Goal: Information Seeking & Learning: Find specific fact

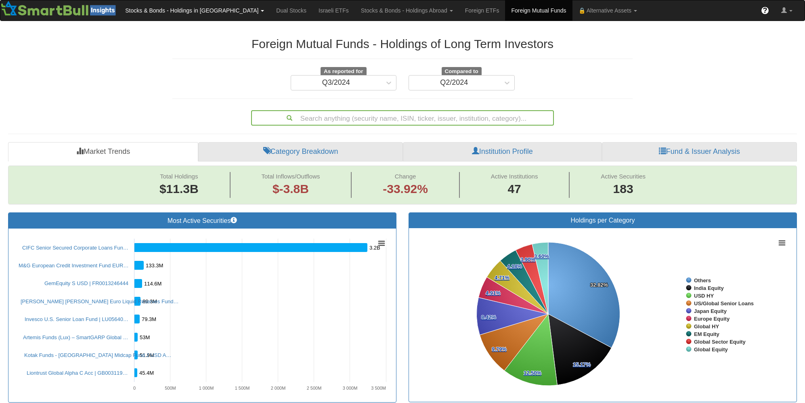
click at [200, 13] on link "Stocks & Bonds - Holdings in [GEOGRAPHIC_DATA]" at bounding box center [194, 10] width 151 height 20
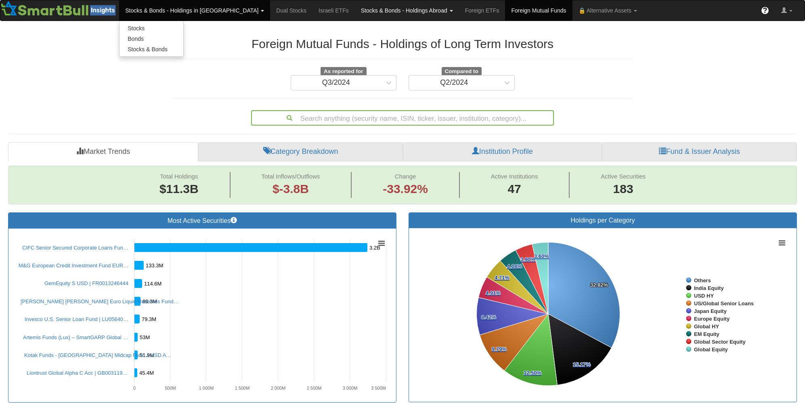
click at [355, 13] on link "Stocks & Bonds - Holdings Abroad" at bounding box center [407, 10] width 104 height 20
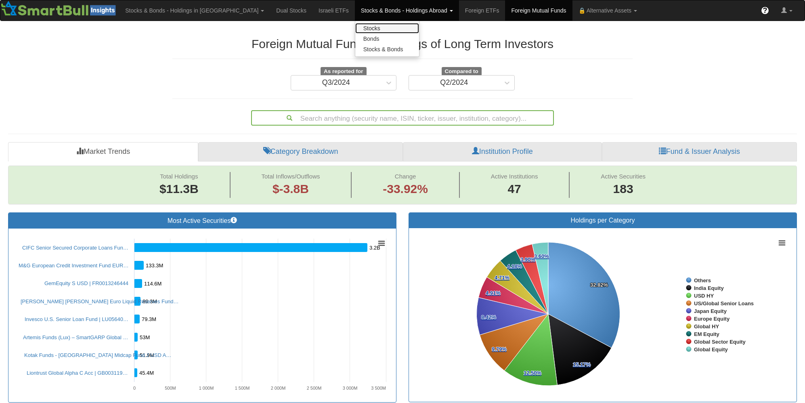
click at [355, 28] on link "Stocks" at bounding box center [387, 28] width 64 height 10
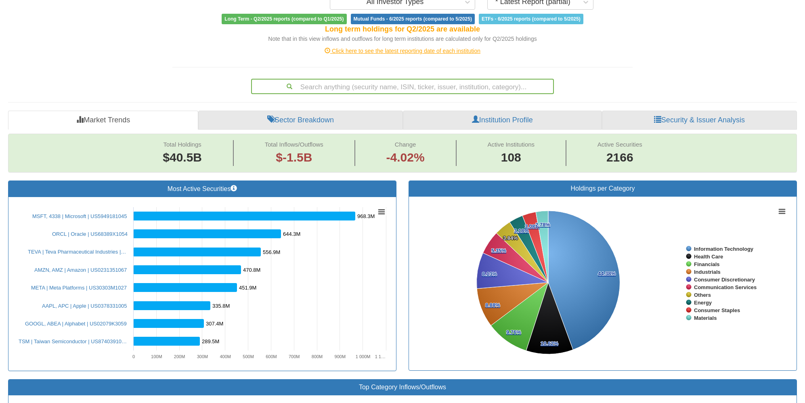
scroll to position [40, 0]
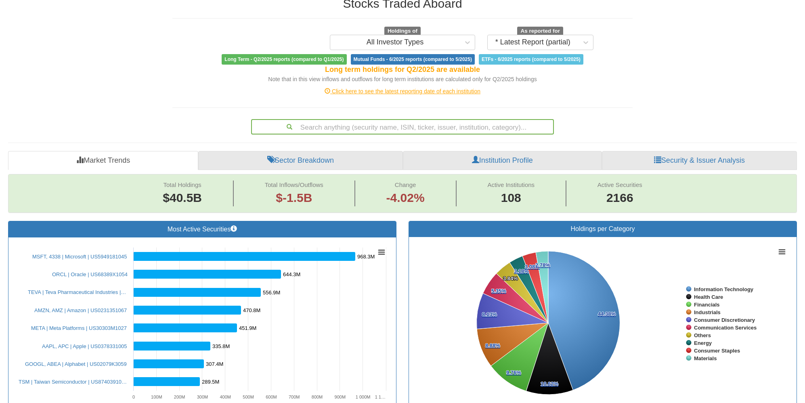
click at [335, 126] on div "Search anything (security name, ISIN, ticker, issuer, institution, category)..." at bounding box center [402, 127] width 301 height 14
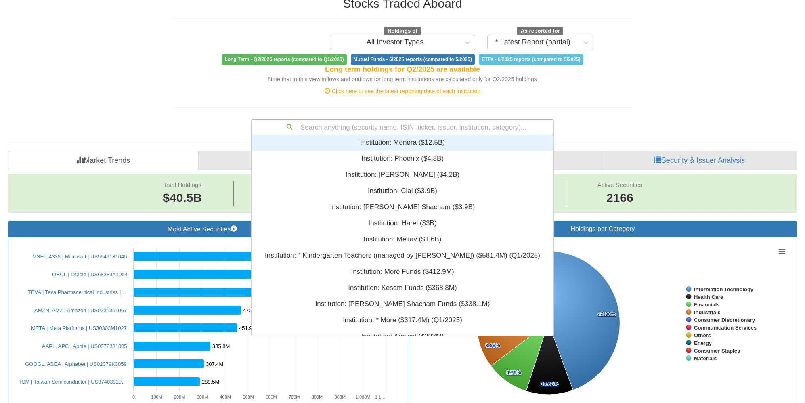
scroll to position [195, 296]
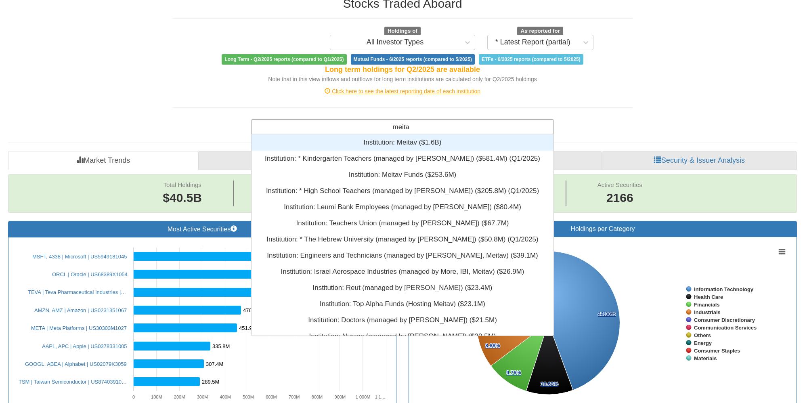
type input "meitav"
click at [355, 147] on div "Institution: ‎Meitav ‎($1.6B)‏" at bounding box center [403, 142] width 302 height 16
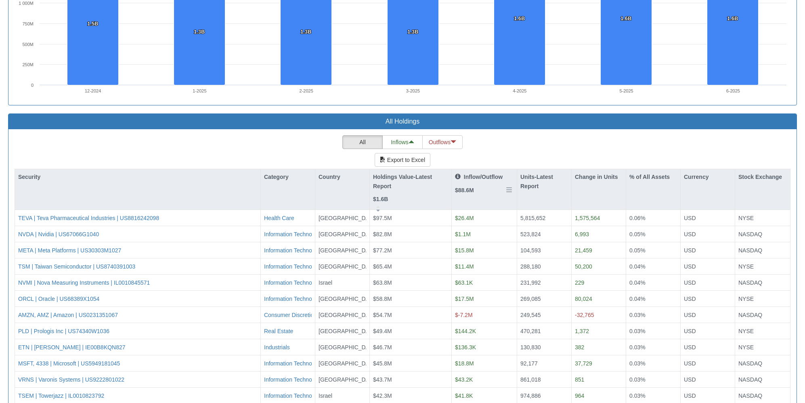
scroll to position [715, 0]
